Goal: Task Accomplishment & Management: Manage account settings

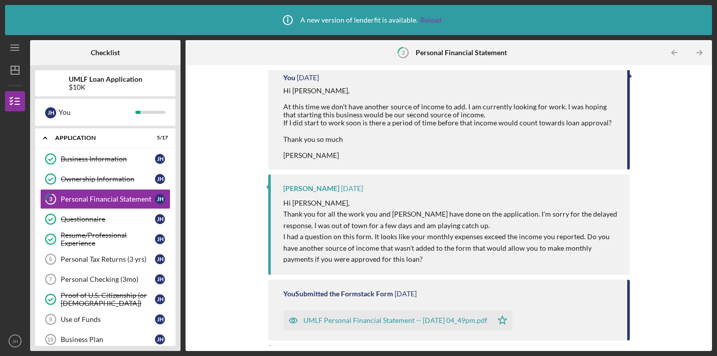
scroll to position [128, 0]
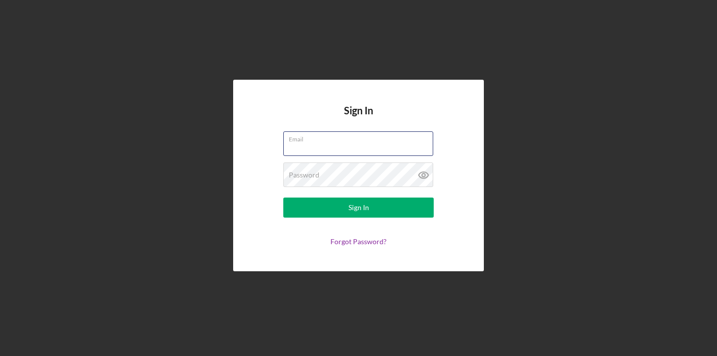
type input "[EMAIL_ADDRESS][DOMAIN_NAME]"
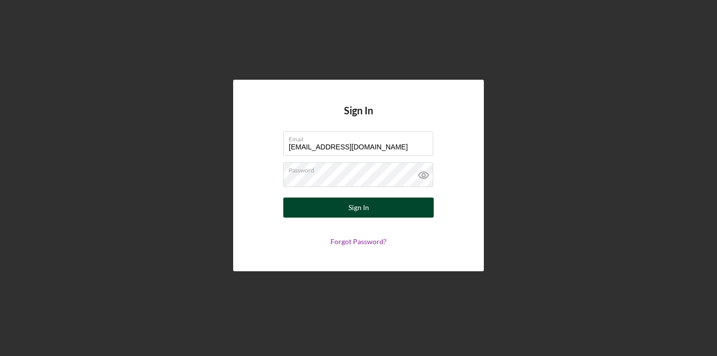
click at [360, 210] on div "Sign In" at bounding box center [358, 208] width 21 height 20
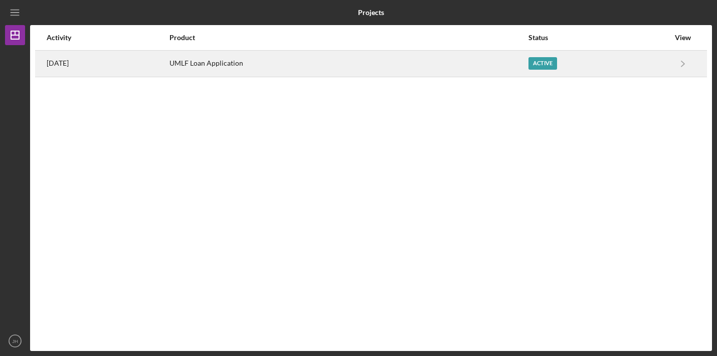
click at [462, 60] on div "UMLF Loan Application" at bounding box center [348, 63] width 358 height 25
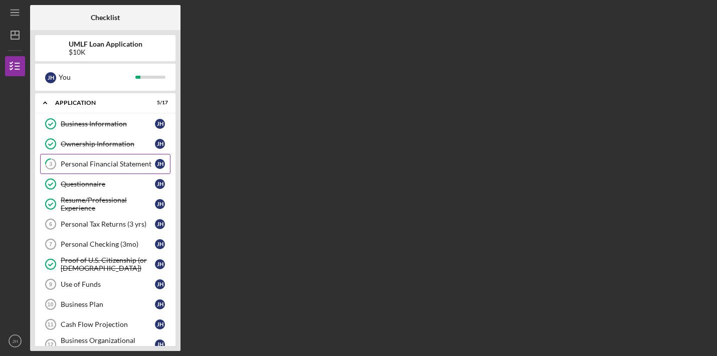
click at [132, 163] on div "Personal Financial Statement" at bounding box center [108, 164] width 94 height 8
